Goal: Task Accomplishment & Management: Manage account settings

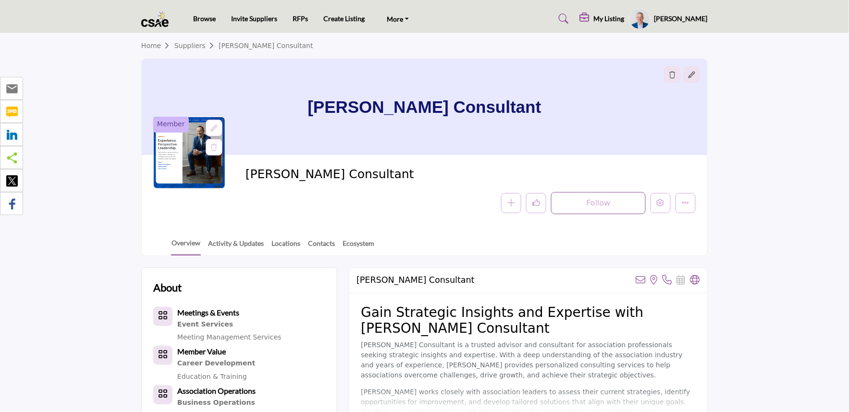
click at [507, 99] on h1 "[PERSON_NAME] Consultant" at bounding box center [423, 107] width 233 height 96
click at [657, 198] on button "Edit company" at bounding box center [660, 203] width 20 height 20
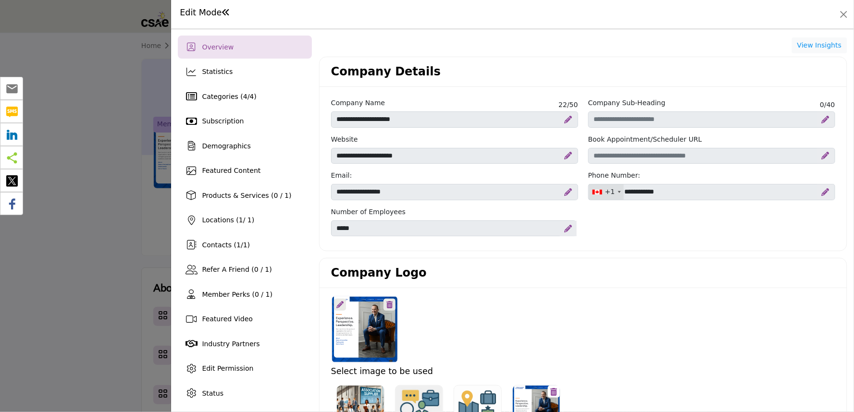
click at [104, 256] on div at bounding box center [427, 206] width 854 height 412
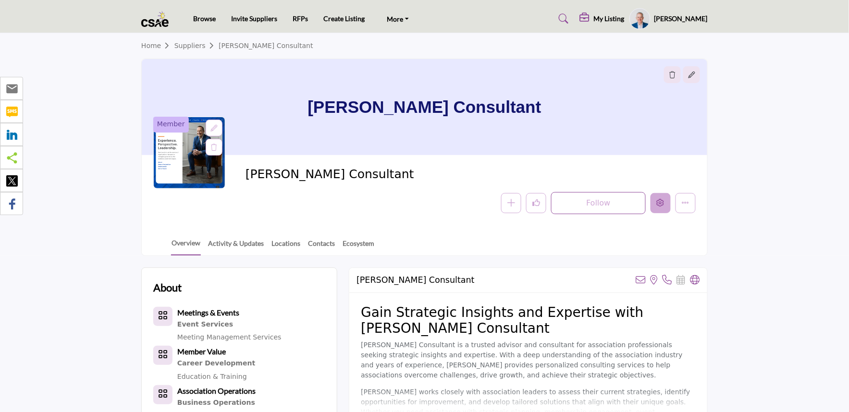
click at [661, 207] on icon "Edit company" at bounding box center [661, 203] width 8 height 8
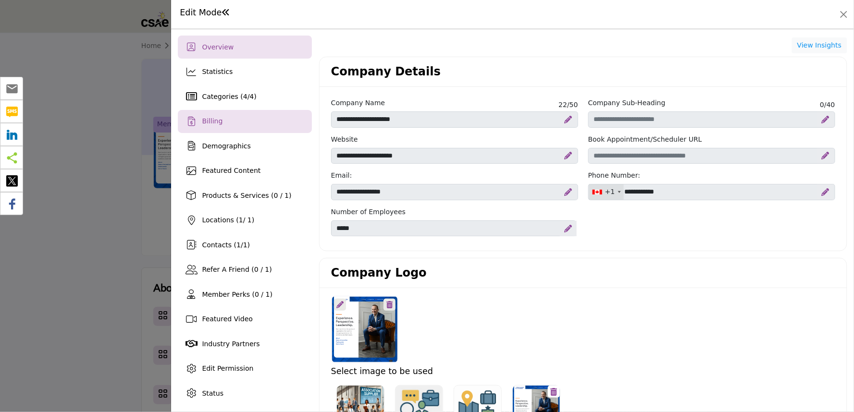
click at [210, 116] on div "Billing" at bounding box center [245, 121] width 134 height 23
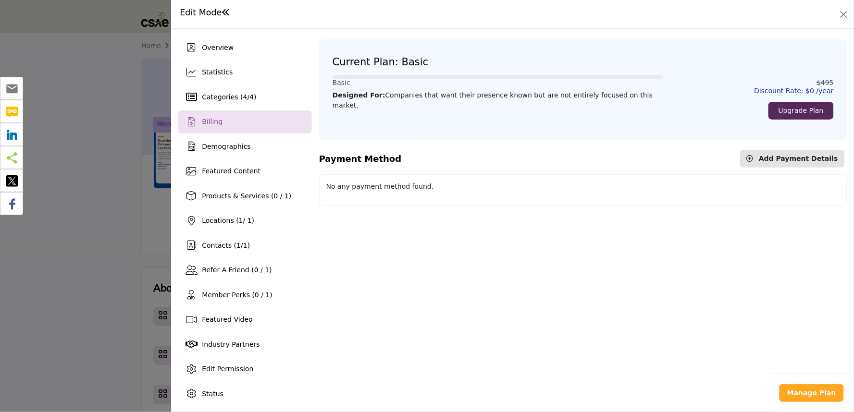
click at [86, 189] on div at bounding box center [427, 206] width 854 height 412
